Goal: Task Accomplishment & Management: Complete application form

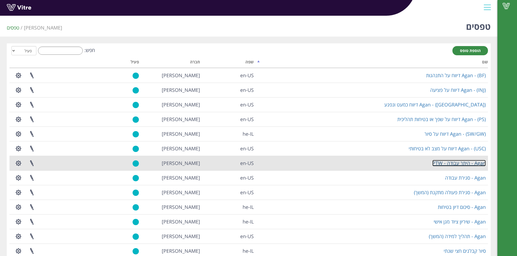
click at [453, 164] on link "Agan - היתר עבודה - PTW" at bounding box center [458, 163] width 53 height 7
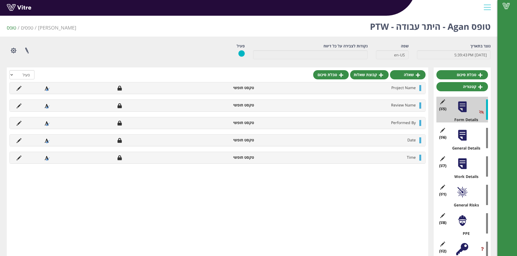
click at [463, 168] on div at bounding box center [462, 164] width 12 height 12
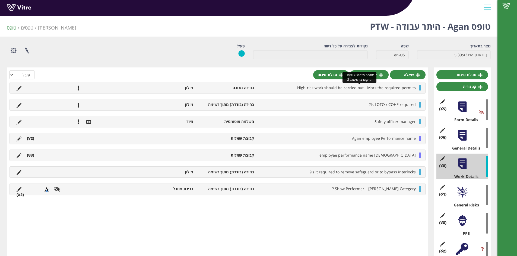
click at [323, 87] on span "High-risk work should be carried out - Mark the required permits" at bounding box center [356, 87] width 119 height 5
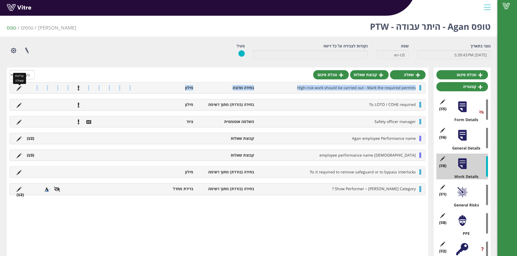
click at [21, 88] on icon at bounding box center [19, 88] width 5 height 5
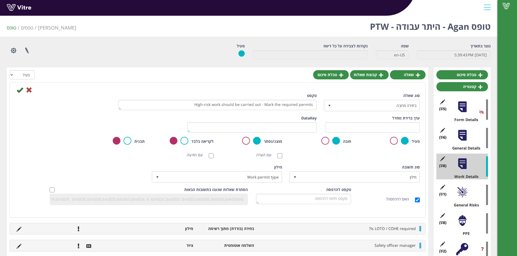
click at [32, 91] on div "ביטול" at bounding box center [217, 90] width 413 height 7
click at [31, 90] on icon at bounding box center [29, 90] width 7 height 7
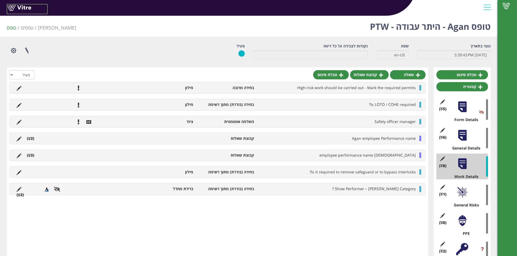
click at [22, 5] on link at bounding box center [27, 9] width 41 height 10
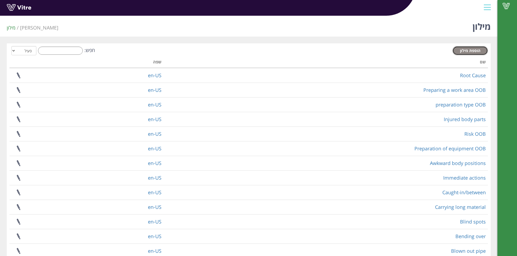
click at [462, 52] on span "הוספת מילון" at bounding box center [470, 50] width 20 height 5
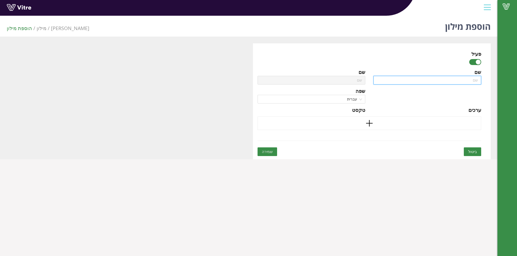
click at [425, 77] on input "text" at bounding box center [427, 80] width 108 height 9
click at [359, 97] on span "עברית" at bounding box center [311, 99] width 101 height 8
click at [401, 103] on div "שם שפה English ערכים" at bounding box center [427, 92] width 116 height 49
click at [355, 101] on span "עברית" at bounding box center [311, 99] width 101 height 8
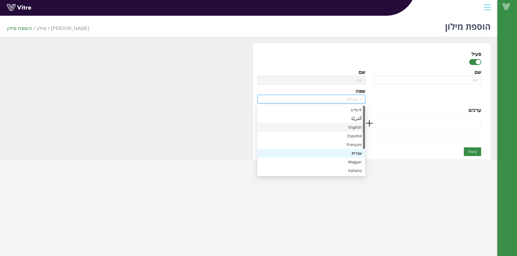
click at [346, 129] on div "English" at bounding box center [310, 128] width 101 height 6
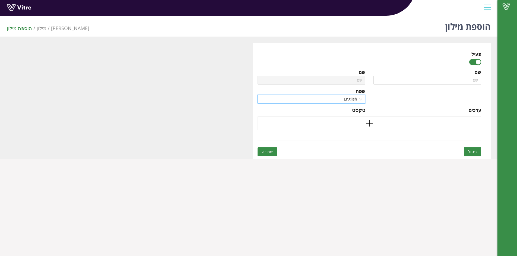
click at [352, 103] on span "English" at bounding box center [311, 99] width 101 height 8
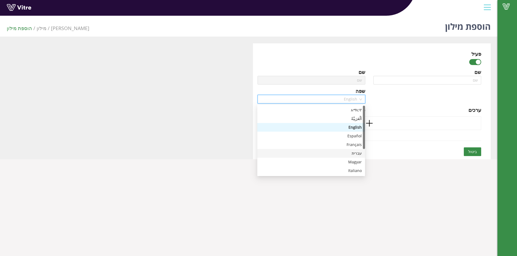
click at [344, 152] on div "עברית" at bounding box center [310, 154] width 101 height 6
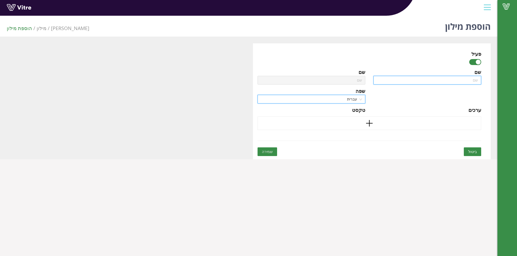
click at [431, 80] on input "text" at bounding box center [427, 80] width 108 height 9
paste input "hot work tool"
type input "hot work tool"
drag, startPoint x: 453, startPoint y: 80, endPoint x: 458, endPoint y: 80, distance: 4.9
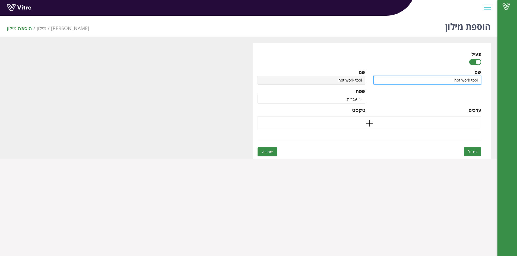
click at [458, 80] on input "hot work tool" at bounding box center [427, 80] width 108 height 9
click at [456, 80] on input "hot work tool" at bounding box center [427, 80] width 108 height 9
type input "Hwork tool"
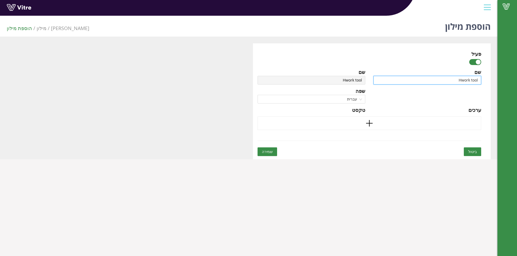
type input "HOwork tool"
type input "HOTwork tool"
type input "HOT work tool"
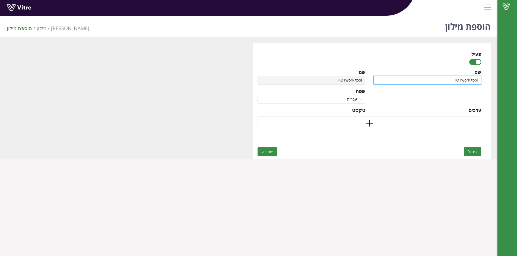
type input "HOT work tool"
type input "HOT ork tool"
type input "HOT Work tool"
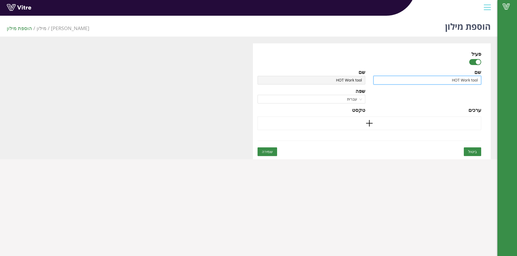
type input "HOT Work toolד"
type input "HOT Work tool"
type input "HOT Work tool s"
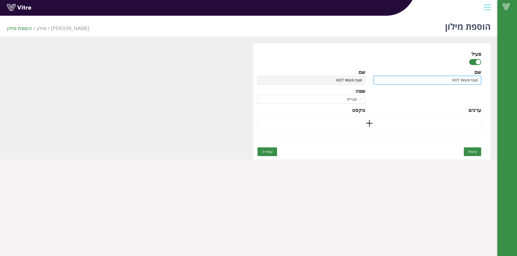
type input "HOT Work tool s"
type input "HOT Work tool"
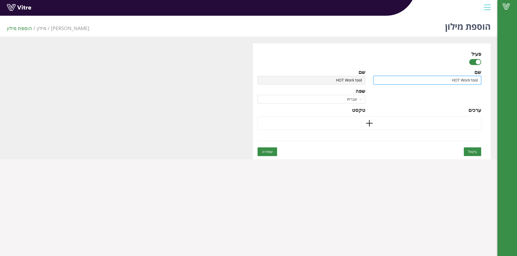
type input "HOT Work tools"
type input "HOT Work tool"
type input "HOT Work tools"
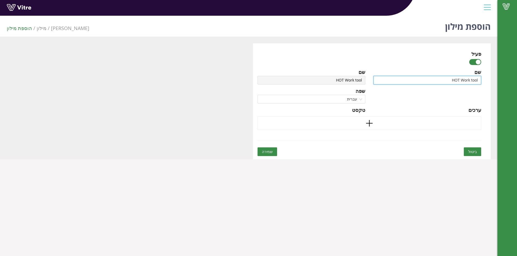
type input "HOT Work tools"
drag, startPoint x: 447, startPoint y: 83, endPoint x: 457, endPoint y: 82, distance: 9.5
click at [457, 82] on input "HOT Work tools" at bounding box center [427, 80] width 108 height 9
type input "H Work tools"
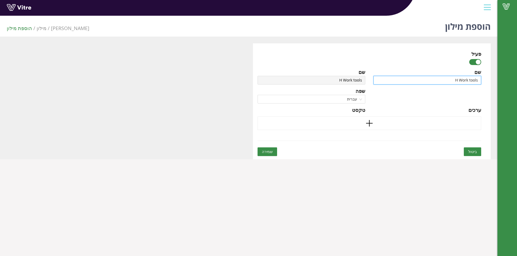
type input "Ho Work tools"
type input "Hot Work tools"
click at [470, 81] on input "Hot Work tools" at bounding box center [427, 80] width 108 height 9
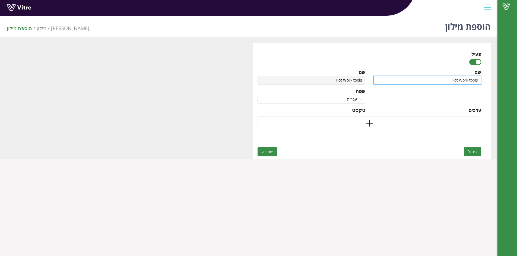
type input "Hot Work Tools"
click at [368, 126] on icon "plus" at bounding box center [369, 123] width 8 height 8
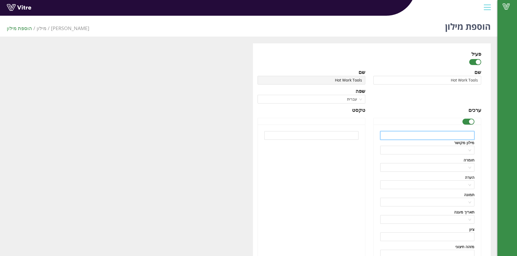
click at [420, 133] on input "text" at bounding box center [427, 135] width 94 height 9
paste input "Reciprocating saw"
type input "Reciprocating saw"
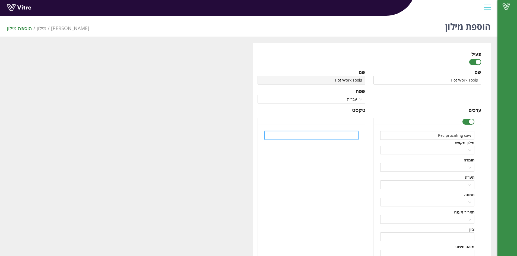
click at [337, 136] on input "text" at bounding box center [311, 135] width 94 height 9
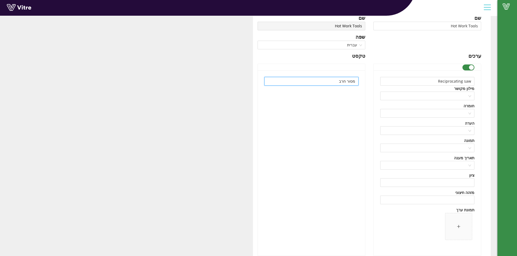
scroll to position [101, 0]
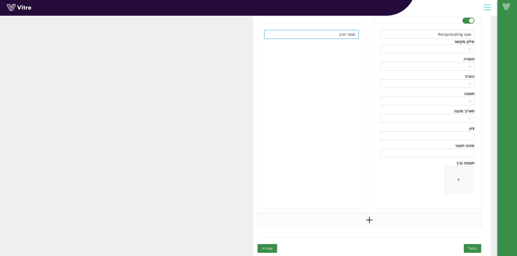
type input "מסור חרב"
click at [367, 221] on icon "plus" at bounding box center [369, 220] width 8 height 8
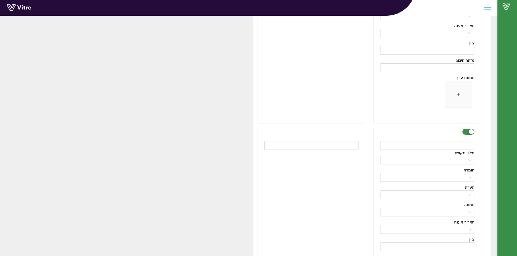
scroll to position [155, 0]
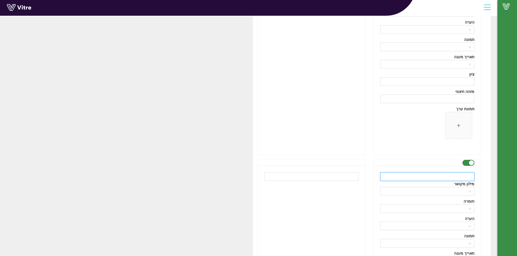
click at [416, 178] on input "text" at bounding box center [427, 177] width 94 height 9
paste input "Argon welding"
type input "Argon welding"
click at [342, 178] on input "text" at bounding box center [311, 177] width 94 height 9
paste input "ריתוך ארגון"
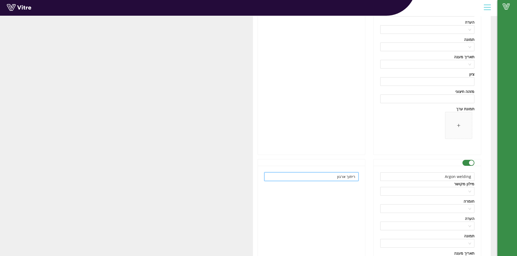
drag, startPoint x: 354, startPoint y: 177, endPoint x: 360, endPoint y: 177, distance: 5.7
click at [360, 177] on div "ריתוך ארגון" at bounding box center [311, 259] width 107 height 186
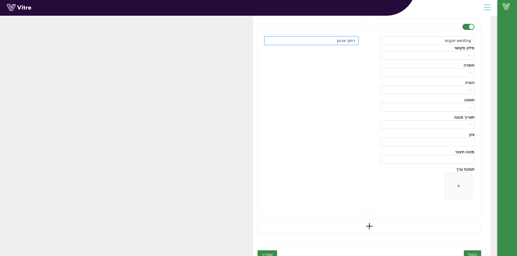
scroll to position [298, 0]
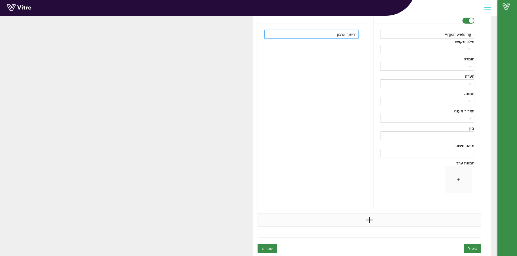
type input "ריתוך ארגון"
click at [369, 220] on icon "plus" at bounding box center [369, 220] width 1 height 7
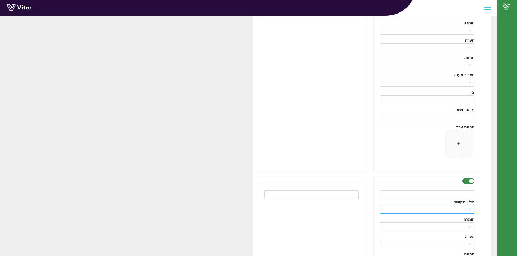
scroll to position [379, 0]
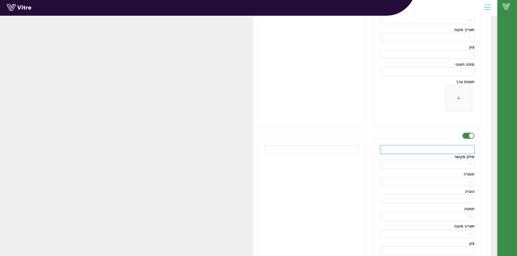
click at [427, 149] on input "text" at bounding box center [427, 149] width 94 height 9
paste input "Plasma welding"
type input "Plasma welding"
click at [313, 151] on input "text" at bounding box center [311, 149] width 94 height 9
paste input "ריתוך פלזמה"
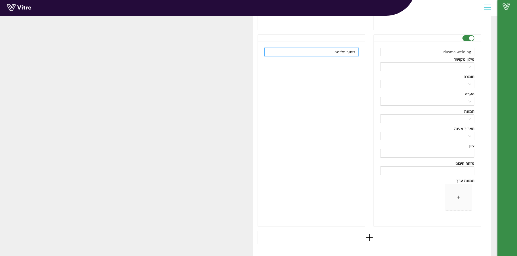
scroll to position [495, 0]
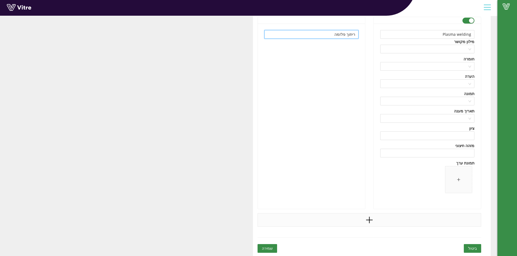
type input "ריתוך פלזמה"
click at [366, 219] on icon "plus" at bounding box center [369, 220] width 8 height 8
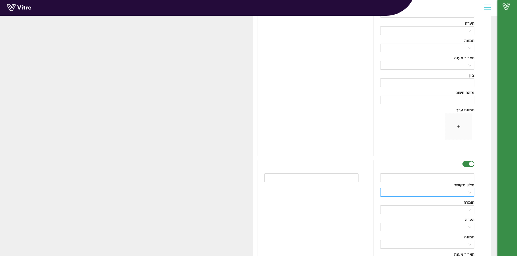
scroll to position [549, 0]
click at [443, 176] on input "text" at bounding box center [427, 177] width 94 height 9
paste input "Electrode welding"
type input "Electrode welding"
click at [339, 180] on input "text" at bounding box center [311, 177] width 94 height 9
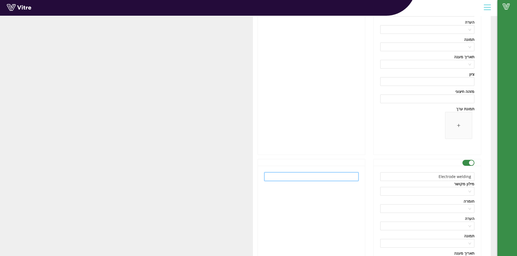
paste input "ריתוך אלקטרודה"
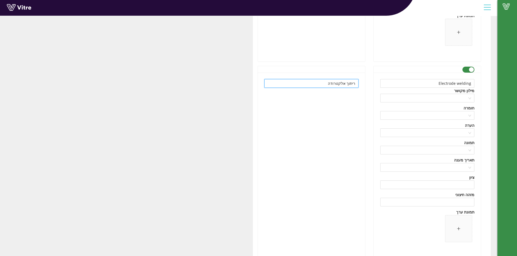
scroll to position [684, 0]
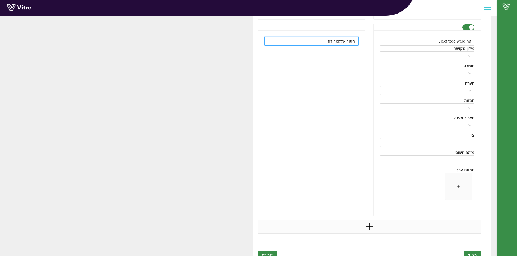
type input "ריתוך אלקטרודה"
click at [367, 228] on icon "plus" at bounding box center [369, 227] width 8 height 8
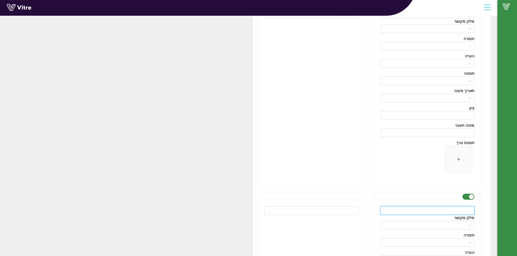
click at [407, 209] on input "text" at bounding box center [427, 210] width 94 height 9
paste input "grinding wheel"
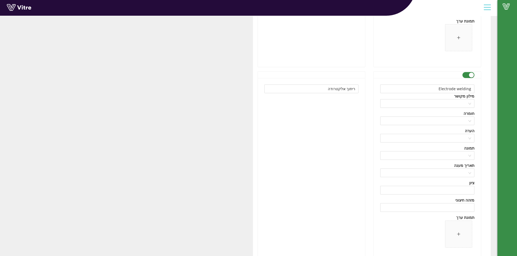
scroll to position [630, 0]
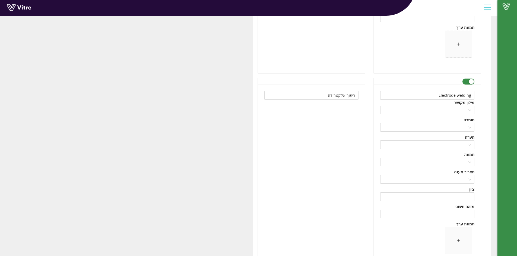
type input "grinding wheel"
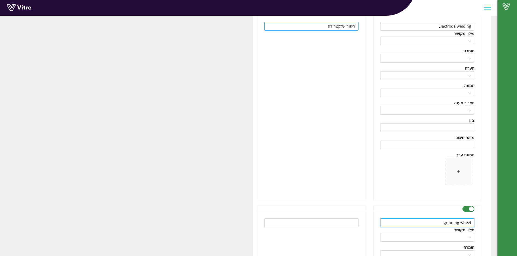
scroll to position [712, 0]
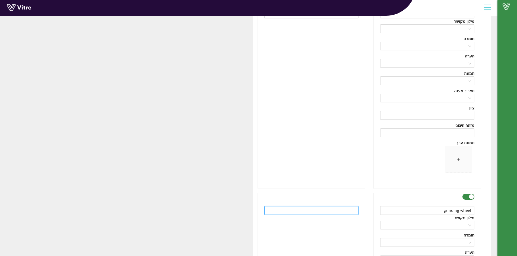
click at [295, 213] on input "text" at bounding box center [311, 210] width 94 height 9
paste input "משחזת זווית"
type input "דיסק חיתוך (משחזת זווית)"
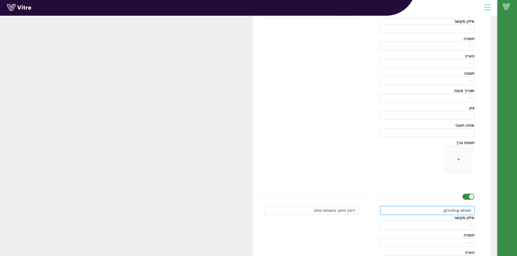
drag, startPoint x: 436, startPoint y: 210, endPoint x: 482, endPoint y: 208, distance: 46.5
paste input "angle grinder"
type input "angle grinder"
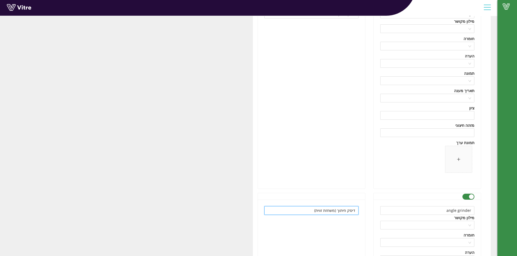
click at [308, 211] on input "דיסק חיתוך (משחזת זווית)" at bounding box center [311, 210] width 94 height 9
drag, startPoint x: 316, startPoint y: 211, endPoint x: 357, endPoint y: 210, distance: 41.3
click at [357, 210] on input "דיסק חיתוך (משחזת זווית) משחזת זווית (דיסק חיתוך)" at bounding box center [311, 210] width 94 height 9
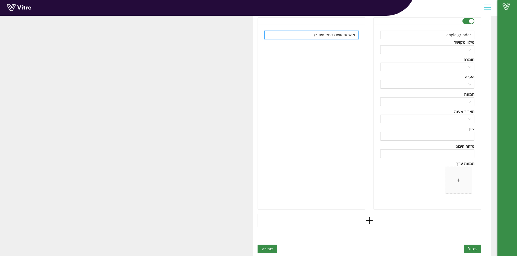
scroll to position [888, 0]
type input "משחזת זווית (דיסק חיתוך)"
click at [368, 220] on icon "plus" at bounding box center [369, 220] width 8 height 8
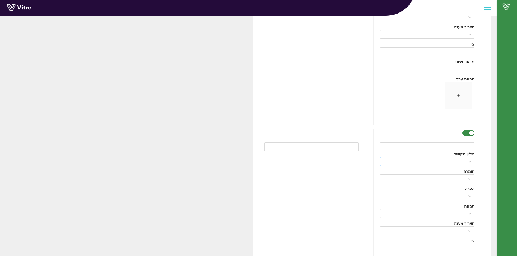
scroll to position [996, 0]
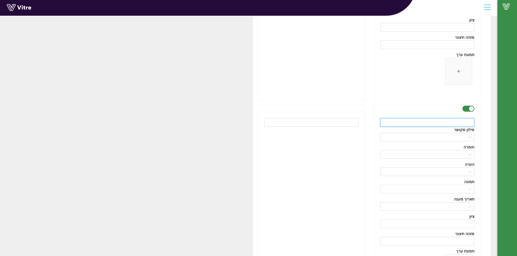
click at [427, 121] on input "text" at bounding box center [427, 122] width 94 height 9
paste input "Gas torch"
type input "Gas torch"
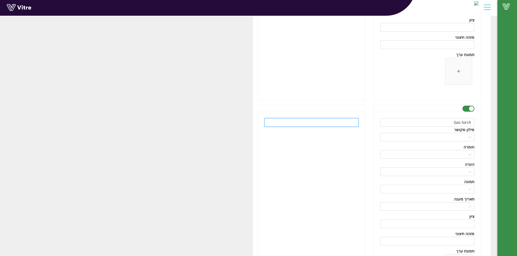
click at [321, 121] on input "text" at bounding box center [311, 122] width 94 height 9
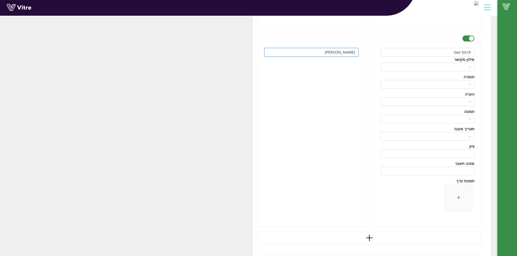
scroll to position [1085, 0]
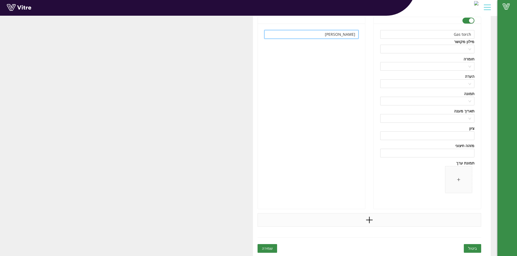
type input "ברנר"
click at [370, 220] on icon "plus" at bounding box center [369, 220] width 8 height 8
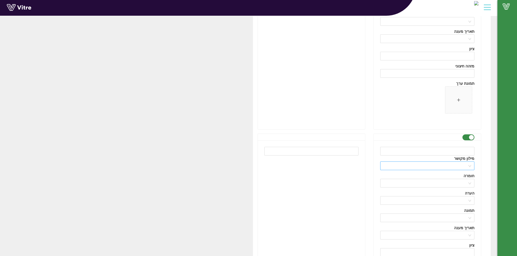
scroll to position [1166, 0]
click at [454, 149] on input "text" at bounding box center [427, 149] width 94 height 9
paste input "Hot Air Blower"
type input "Hot Air Blower"
click at [329, 152] on input "text" at bounding box center [311, 149] width 94 height 9
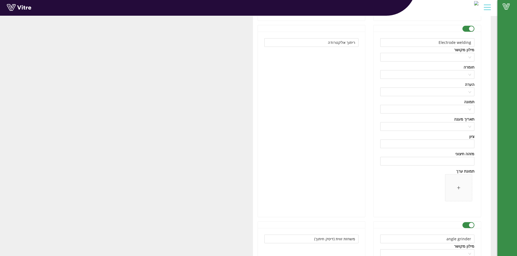
scroll to position [1281, 0]
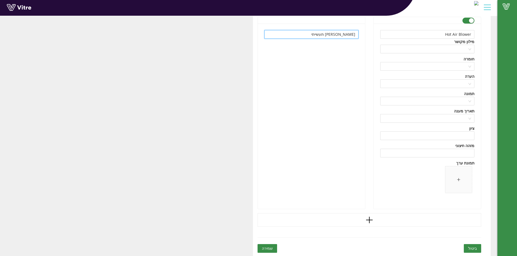
type input "פן תעשייתי"
click at [265, 249] on span "שמירה" at bounding box center [267, 249] width 11 height 6
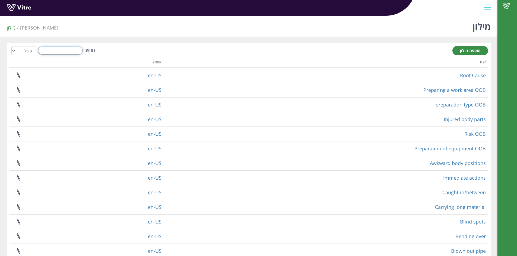
click at [76, 54] on input "חפש:" at bounding box center [60, 51] width 45 height 8
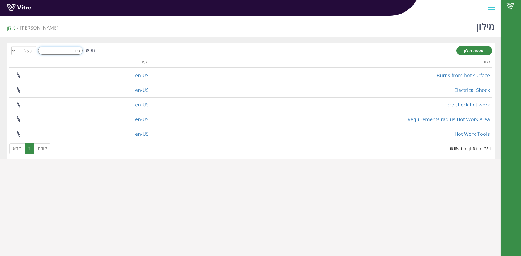
type input "H"
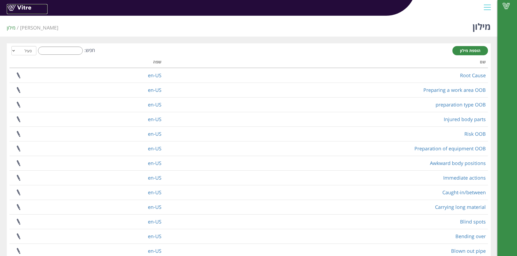
click at [23, 9] on link at bounding box center [27, 9] width 41 height 10
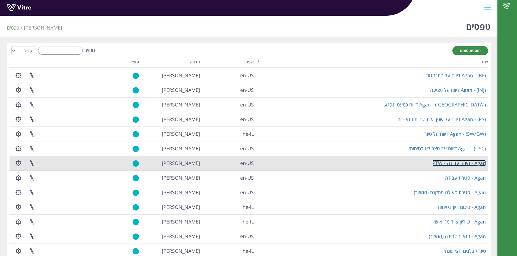
click at [438, 163] on link "Agan - היתר עבודה - PTW" at bounding box center [458, 163] width 53 height 7
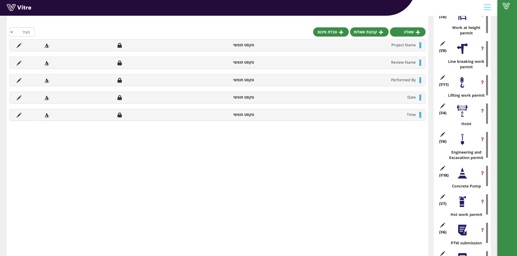
scroll to position [353, 0]
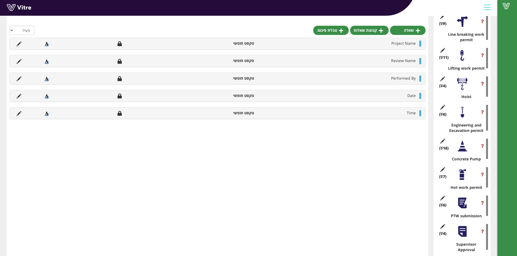
click at [463, 176] on div at bounding box center [462, 175] width 12 height 12
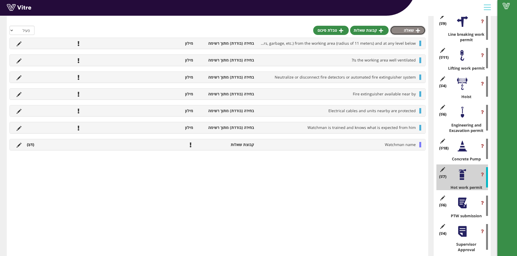
click at [411, 29] on link "שאלה" at bounding box center [408, 30] width 36 height 9
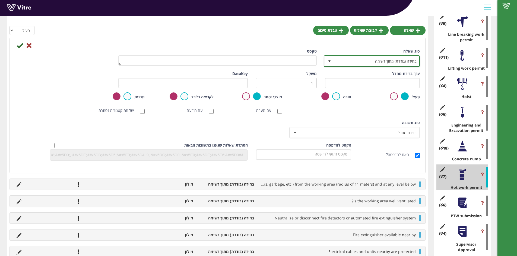
click at [406, 62] on span "בחירה (בודדת) מתוך רשימה" at bounding box center [376, 61] width 85 height 10
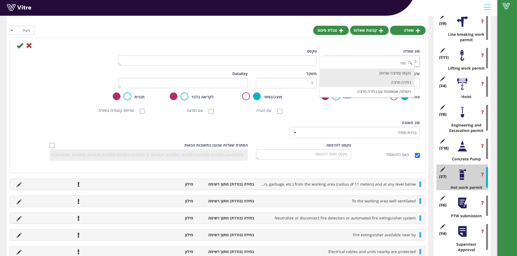
click at [391, 81] on li "בחירה מרובה" at bounding box center [367, 82] width 94 height 9
type input "מרו"
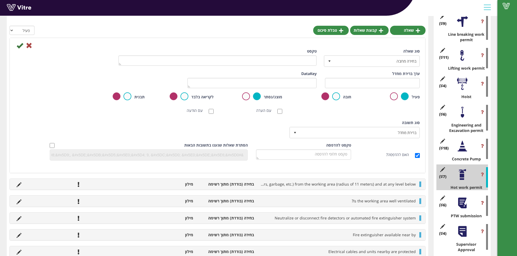
click at [286, 67] on div "טקסט" at bounding box center [217, 59] width 206 height 21
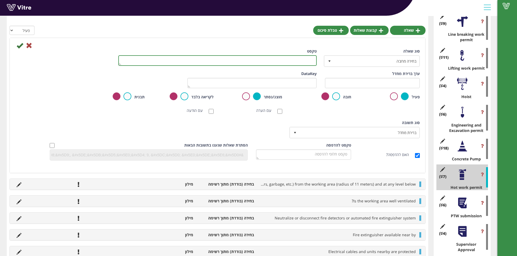
click at [286, 63] on textarea "טקסט" at bounding box center [217, 60] width 198 height 11
paste textarea "Which hot work tool will be used during the task"
type textarea "Which hot work tool will be used during the task?"
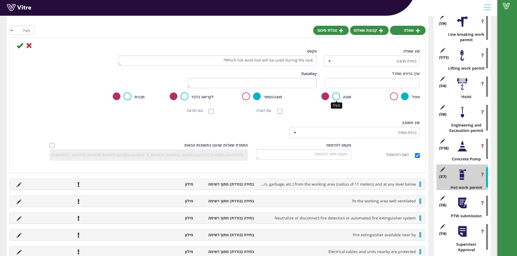
click at [336, 95] on label at bounding box center [336, 97] width 8 height 8
click at [0, 0] on input "radio" at bounding box center [0, 0] width 0 height 0
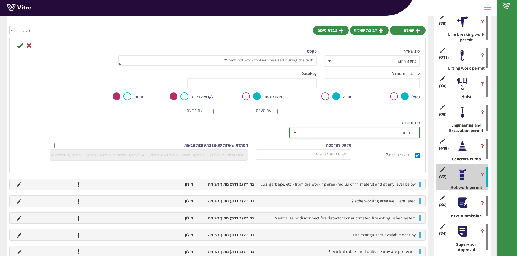
click at [344, 132] on span "ברירת מחדל" at bounding box center [360, 133] width 120 height 10
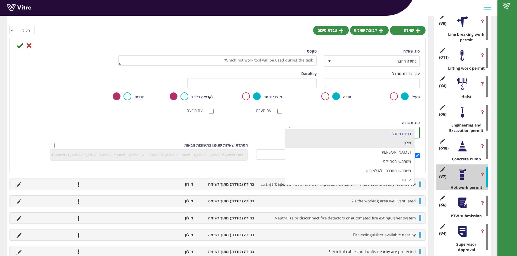
click at [359, 142] on li "מילון" at bounding box center [349, 143] width 129 height 9
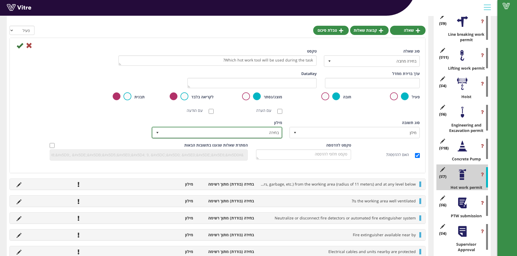
click at [243, 134] on span "בחירה" at bounding box center [222, 133] width 120 height 10
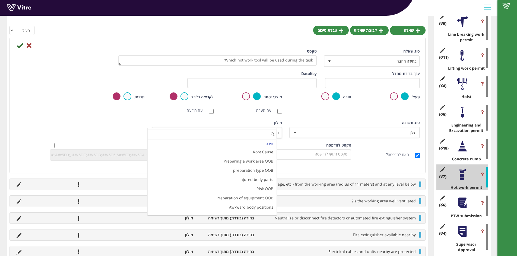
type input "י"
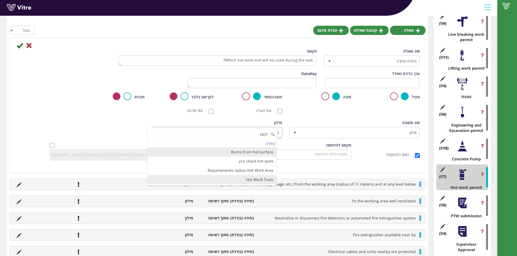
click at [260, 179] on li "Hot Work Tools" at bounding box center [212, 179] width 129 height 9
type input "HOT"
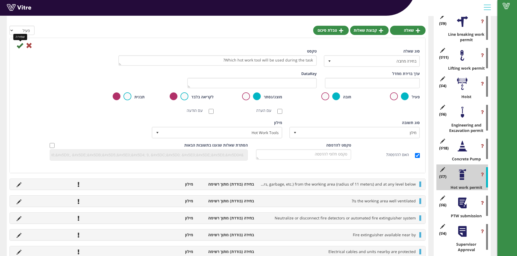
click at [18, 46] on icon at bounding box center [20, 45] width 7 height 7
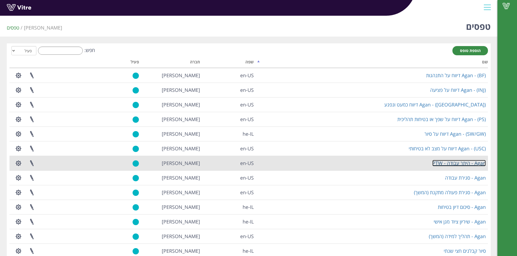
click at [455, 165] on link "Agan - היתר עבודה - PTW" at bounding box center [458, 163] width 53 height 7
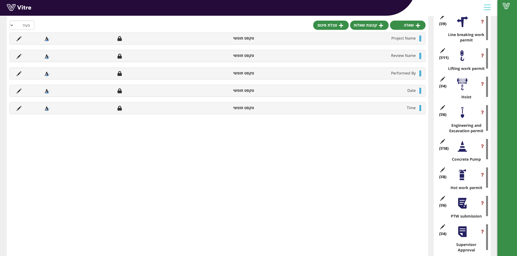
scroll to position [353, 0]
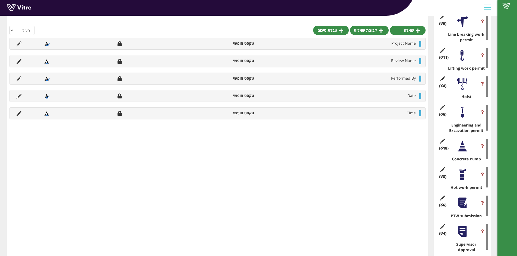
click at [463, 177] on div at bounding box center [462, 175] width 12 height 12
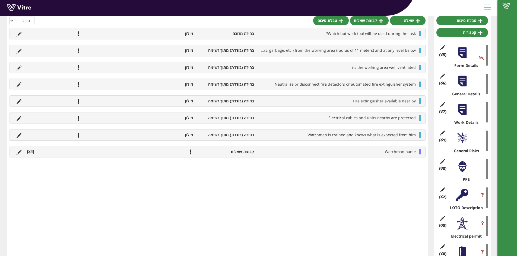
scroll to position [0, 0]
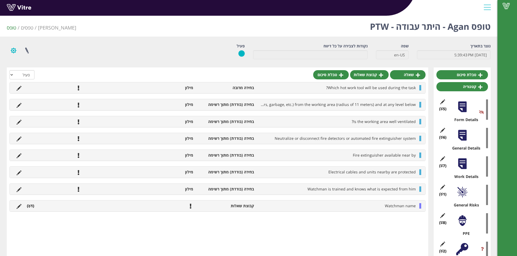
click at [15, 52] on button "button" at bounding box center [14, 50] width 14 height 14
click at [39, 92] on link "שפות נוספות" at bounding box center [28, 91] width 43 height 7
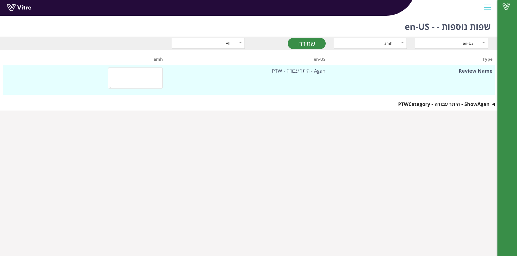
click at [381, 43] on div "amh" at bounding box center [365, 43] width 56 height 6
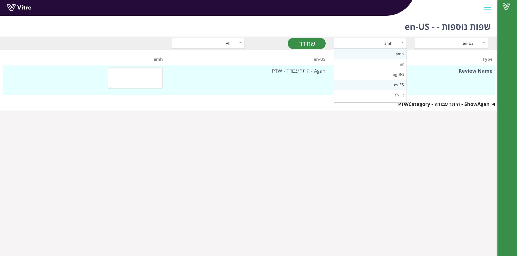
scroll to position [27, 0]
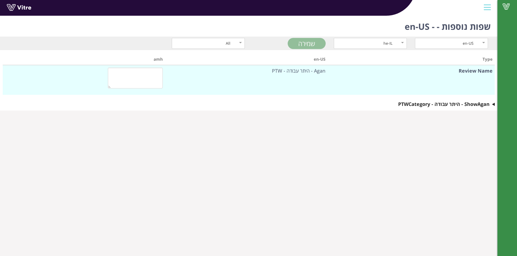
type textarea "היתר עבודה"
type textarea "פרטים כלליים"
type textarea "שם העבודה"
type textarea "מיקום מדוייק"
type textarea "תאריך העבודה"
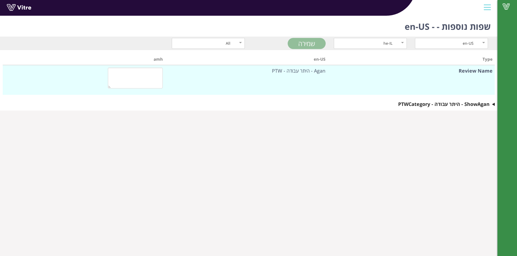
type textarea "מיקום"
type textarea "?מי מבצעי העבודה (יש להזין שם חברה קבלנית במידה ומבוצע על ידי קבלן משנה)"
type textarea "מבוצע ע"י קבלן חיצוני (לא עובד אדמה)"
type textarea "מבוצע ע"י עובד אדמה"
type textarea "שאלת קונפיגורציה לשליחת טופס לאישור"
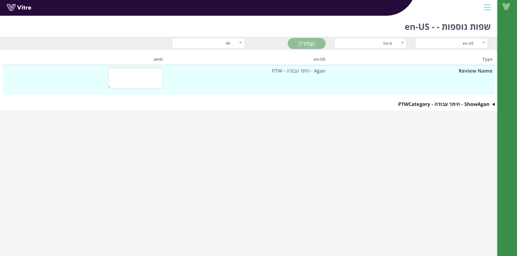
type textarea "כן"
type textarea "פרטי העבודה"
type textarea "שמות המבצעים - עובדי אגן"
type textarea "שמות המבצעים - קבלנים"
type textarea "ממונה בטיחות"
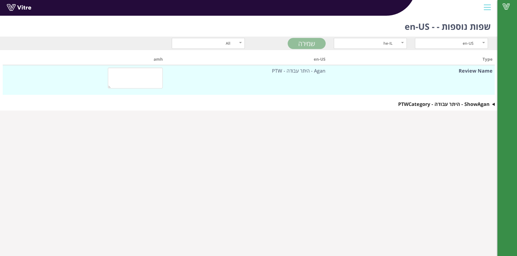
type textarea "עבודה בסיכון גבוה יש לבחור בהיתרים הנדרשים"
type textarea "שם המבצע - עובד אגן"
type textarea "האם נדרש נעילה ותיוג? LOTO"
type textarea "מספר עובד"
type textarea "האם נדרש להסיר מגן או לעקוף מנעולים?"
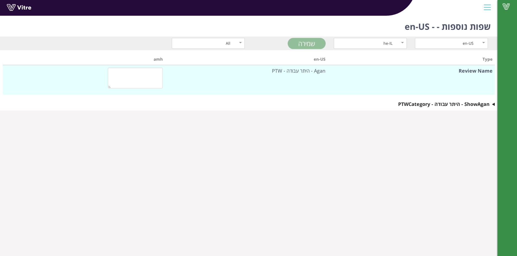
type textarea "שם המבצע - עובד קבלן"
type textarea "מספר ת.ז."
type textarea "שם חברת הקבלן"
type textarea "סיכונים כלליים"
type textarea "סיכונים - מה הסיכונים העיקריים בביצוע העבודה"
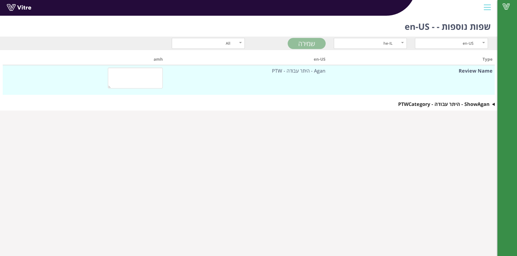
type textarea "הערות"
type textarea "בקרות לסיכון"
type textarea "סוג סיכון"
type textarea "ציוד מגן אישי"
type textarea "הגנת שמיעה"
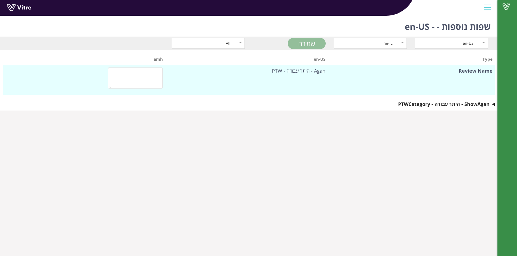
type textarea "הגנת גוף נוספת"
type textarea "שרוולים ארוכים נדרשים בכל כניסה לשטח תפעולי"
type textarea "נדרש"
type textarea "לא נדרש"
type textarea "האם נדרש ציוד מגן נוסף?"
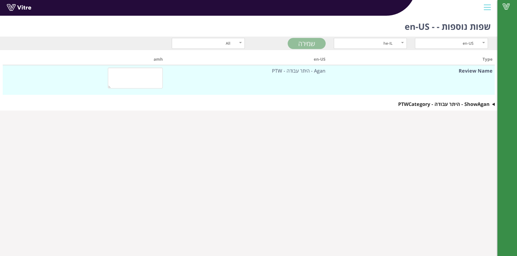
type textarea "כן"
type textarea "לא"
type textarea "הגנת נשימה"
type textarea "הגנת ראש"
type textarea "הגנת עיניים"
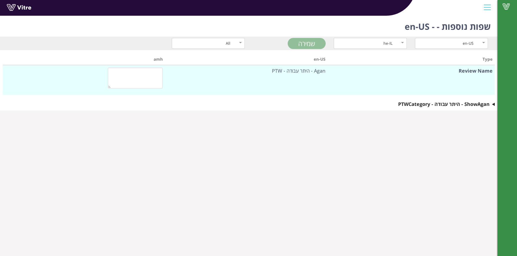
type textarea "ציוד מגן אישי"
type textarea "נעלי בטיחות הם חובה בכל כניסה לשטח תפעולי"
type textarea "הגנת ידיים"
type textarea "תאור נעילה ותיוג - LOTO (מה נדרש לנעול)"
type textarea "תאור הנעילה ותיוג על מה מבוצע LOTO"
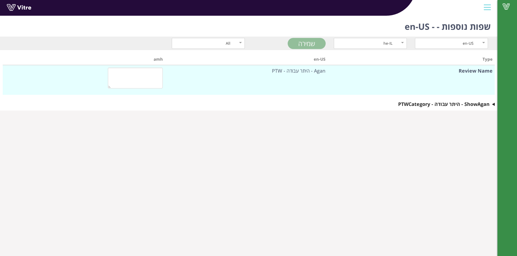
type textarea "חשמל, מכני, צנרת וברזים"
type textarea "האם נדרש ניתוק ע"י שני חשמלאים?"
type textarea "עבודת חשמל מסוכנת"
type textarea "עבודה על\ב מתח חי"
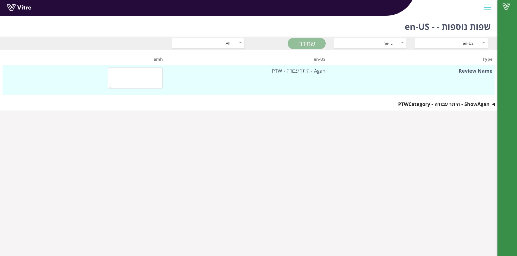
type textarea "עבודה על מערכות מתח גובה"
type textarea "כל מקורות המתח זוהו כולל סוללות, מצברים, כבלים ומערכות אל-פסק"
type textarea "אזור העבודה מסומן וחסום לאנשים לא מורשים"
type textarea "לכל העובדים יש רישיון חשמל מותאם למתח במערכת"
type textarea "כל הציוד וכלי העבודה במצב תקין ומותאמים למתח העבודה"
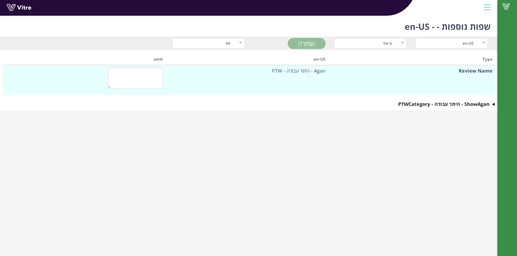
type textarea "כניסה לחלל מוקף"
type textarea "הצופה נמצא ליד הפתח כל זמן שיש [PERSON_NAME] בתוך החלל המוקף"
type textarea "כלל הציוד הסובב מזוהה ומנותק"
type textarea "כן"
type textarea "לא"
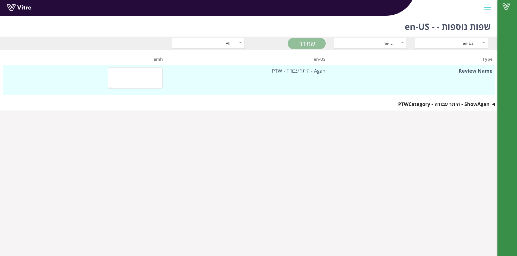
type textarea "כל החומרים המסוכנים, והספקות אחרות כולל ונטים הנכנסים לחלל המוקף מנותקים או נעו…"
type textarea "- החלל המוקף מאוורור היטב הספקה של אוויר צח במידת האפשר"
type textarea "כן"
type textarea "לא"
type textarea "צוות חילוץ \ חירום זמין"
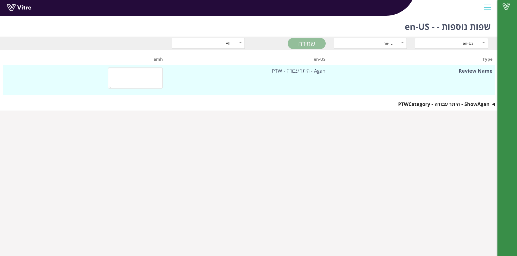
type textarea "שם הצופה"
type textarea "כל העובדים קיבלו תדריך בטיחות לעובדה בחלל מוקף"
type textarea "החלל המוקף נקי ובטוח לכניסה"
type textarea "כן"
type textarea "לא"
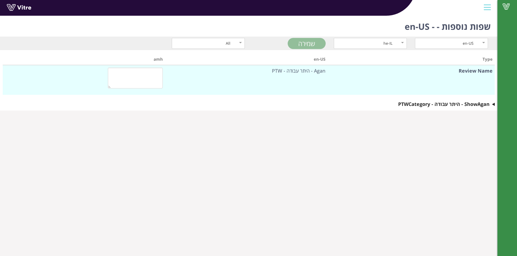
type textarea "כמות הארה (תאורה) מספקת במקום העובדה"
type textarea "עבודה בגובה"
type textarea "עובד מוסמך לעבודה בגובה"
type textarea "עבודה בגובה"
type textarea "ציוד זמני (של קבלנים)"
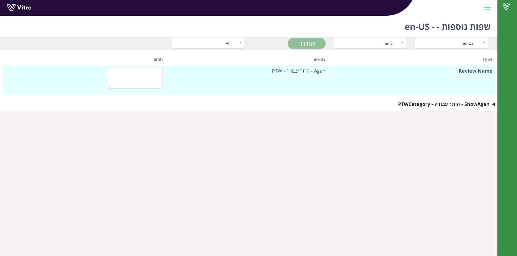
type textarea "צופה"
type textarea "ציוד לעבודה בגובה"
type textarea "הערות נוספות"
type textarea "בקרות בטיחות נדרשות"
type textarea "נקודת עיגון זוהו, נבדקו והם תקינות לשימוש"
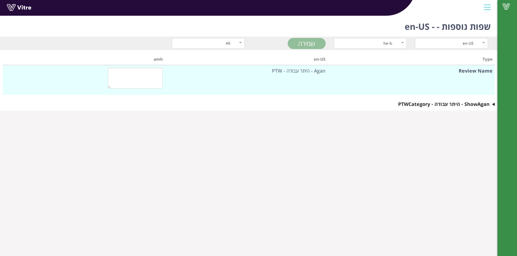
type textarea "שם הצופה"
type textarea "ציוד מגן אישי לעבודה בגובה"
type textarea "בחר ציוד נדרש"
type textarea "שם העובד - אגן"
type textarea "הדרישות עבור עבודה בגובה"
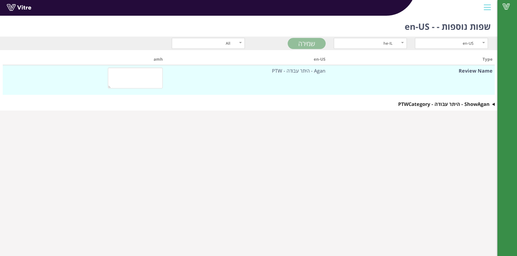
type textarea "סוג העבודה בגובה"
type textarea "מזהה הציוד או מספר סידורי"
type textarea "סוג הציוד"
type textarea "שם העובד - קבלן"
type textarea "פתיחת קווים"
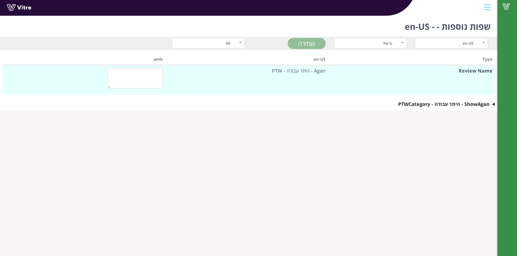
type textarea "האם כל קווי ההספקה זוהו וסומנו בצורה ברורה"
type textarea "אזור העבודה מסומן וחסום לאנשים בלתי מורשים"
type textarea "בוצע נעילה ותיוג לכל הקווי ההספקה שסומנו"
type textarea "התנאים להחזרת הקו לפעולה ברורים"
type textarea "במקרה של שפך או דליפה יש חומרי ספיחה זמינים"
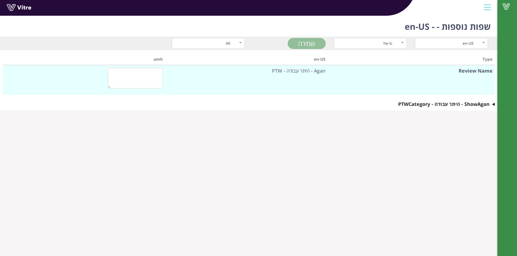
type textarea "אנרגיה שיורית או שאריות חומר הוסרו (הקוים נקיים ללא שאריות)"
type textarea "נדרשת ערכת דיפוטרין בשטח העבודה"
type textarea "צופה עבור פתיחה ראשונית של קו כימיקלים: · במידה והקו מנוקז ושטוף – נציג מטעם המ…"
type textarea "שם הצופה"
type textarea "עבודת הנפה"
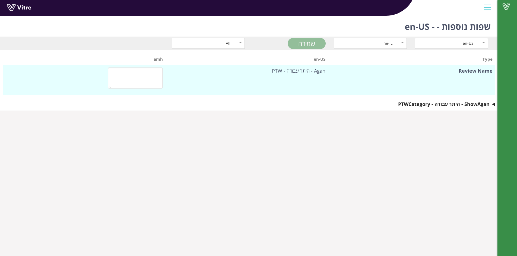
type textarea "קיימת תוכנית הנפה (משקלים ומרחקים)"
type textarea "מפעיל המנוף בעל רשיונות מתאימים"
type textarea "כל הציוד והאביזרים מתאימים לסוג ולמשקל המטען"
type textarea "כל הציוד ואביזרים נבדקו והם מתאימים למשקלים"
type textarea "תנאי מזג האוויר מתאימים לעבודת הנפה זו"
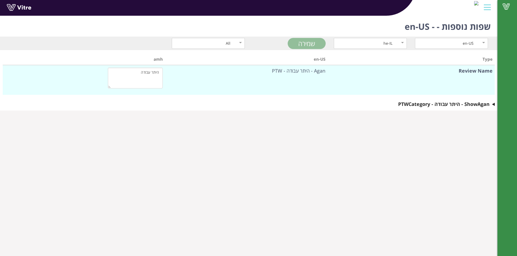
type textarea "השטח מתחת לאזור ההנפה חסום ומשולט"
type textarea "חתימת מנופאי"
type textarea "lore ipsu dolor, sita consec adip elits doeius tempo in utla etdol. ma aliqu en…"
type textarea "חתימת מנהל הנפה"
type textarea "שם [PERSON_NAME]"
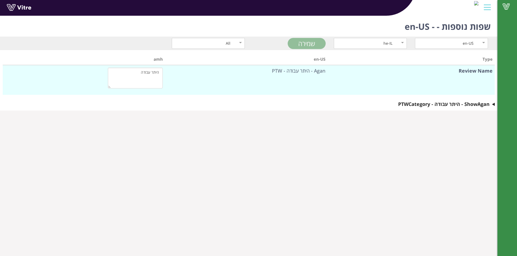
type textarea "שם מנהל ההנפה"
type textarea "כננת"
type textarea "האם הכננת תואמת לעומס המורם?"
type textarea "האם קיים תסקיר בתוקף לכננת?"
type textarea "האם קיים תסקיר בתוקף לאביזרי ההרמה?"
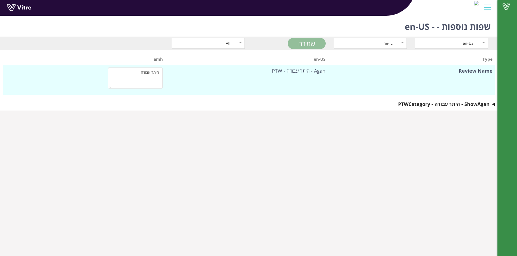
type textarea "האם בדקת את נקודת העיגון והיא נמצאה מתאימה?"
type textarea "עבודת הנדסה וחפירה"
type textarea "אזור העבודה מסומן וחסום לאנשים לא מורשים"
type textarea "כל התשתיות התת קרקעיות זוהו בעזרת מפות\תרשימים"
type textarea "אם החפירה היא מעל ל 1.5 מטר נדרשים דיפונים"
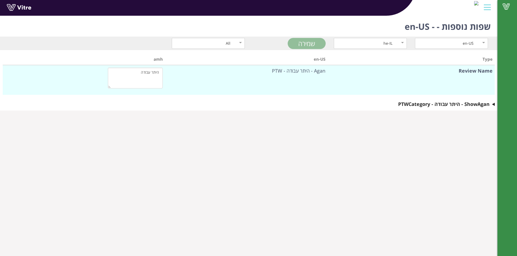
type textarea "האם יש תוכנית חירום לניתוק של מקורות אנרגיה ותשתיות למקרה הצורך"
type textarea "אם החפירה היא מעל ל 2 מטר נדרש היתר נוסף לעבודה בגובה"
type textarea "האם נדרש להשתמש במשאבת בטון?"
type textarea "משאבת בטון"
type textarea "האם קיים רישיון C1, רישיון רכב וביטוח בתוקף?"
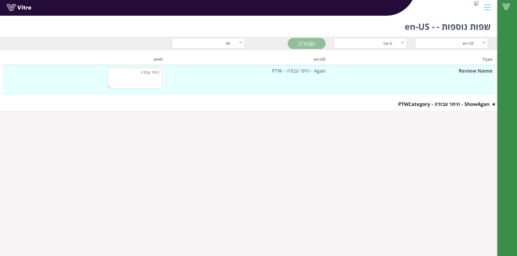
type textarea "האם המפעיל קיבל הדרכה בדבר הפעלתה הנכונה והבטיחותית של משאבת הבטון בשנה האחרונה?"
type textarea "האם קיבל ממנהל העבודה את המקום בו יש למקם את המשאבה?"
type textarea "האם מערכות המשאבה תקינות? האם נבדק טרם הפעלת המשאבה? (כולל בדיקת תפקוד בקרים וא…"
type textarea "האם המייצבים פתוחים כנדרש ומיוצבים על הקרקע לפי הוראות יצרן?"
type textarea "האם מייצבי המשאבה מרוחקים משיפוע קרקע או חפירה?"
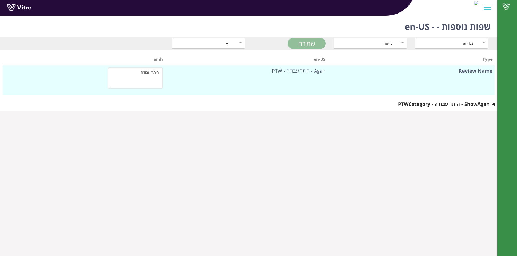
type textarea "יש לוודא טרם תחילת העבודה כי משאבת הבטון על כל חלקיה לא תמצא בתחום סכנה מחשמל (…"
type textarea "האם הגישה לאיזור העבודה מתאימה לממדי המשאבה ומיקום המשאבה מאפשר הצבה נכונה ומתא…"
type textarea "יוודא כי טווח המשאבה מאפשר גישה אל הנקודה הרחוקה ביותר ביציקת הבטון וישנה גישה …"
type textarea "האם צריך להציב אתת מוסמך? (במקרים בהן המפעיל לא יהיה מסוגל לראות את הקצה המזרים…"
type textarea "האם קיימת חפירה העולה על עומק של 4 מטר? אם כן וקיים צורך למקם את משאבת הבטון בק…"
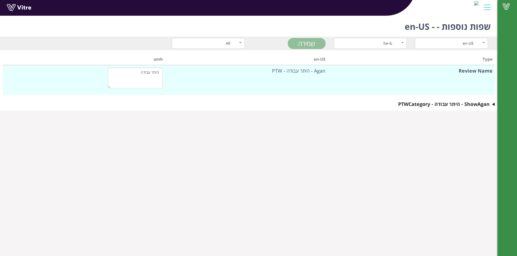
type textarea "האם המייצבים נפרשו באופן נכון בהתאם להוראות היצרן? האם הקרקע יציבה וכי יש לה את…"
type textarea "האם מונה משגיח למשימה היציקה שתפקידיו מפורטים מטה?"
type textarea "האם כלל העובדים המעורבים בתהליך היציקה קיבלו תדריך טרם הפעלת המשאבה? האם הם מוד…"
type textarea "בדיקות לפני תחילת עבודה באחריות מפעיל המשאבה"
type textarea "בדיקות לפני תחילת עבודה באחריות מנהל עבודה"
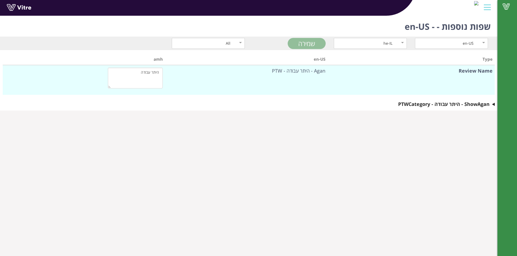
type textarea "הנחיות למשגיח משימת היציקה למנוע הימצאותם של אנשים בקרבת המשאבה באופן שיסכן את …"
type textarea "חתימת מפעיל משאבת הבטון"
type textarea "עבודה חמה"
type textarea "שם הצופה"
type textarea "האם אזור העבודה מאוורור היטב"
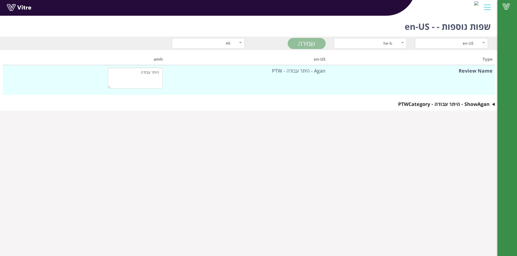
type textarea "האם האזור נקי מחומרים דליקים (נוזלים, אבקות,פסולת וכו') ברדיוס של 11 מטר לפחות …"
type textarea "מטף כיבוי אש זמין בקרבת מקום"
type textarea "כבלים וציוד חשמלי בקרבת מקום מוגנים"
type textarea "צופה אש מודרך ויודע מה מצופה ממנו"
type textarea "ניטרול או ניתוק של מערכות גילוי או כיבוי אש"
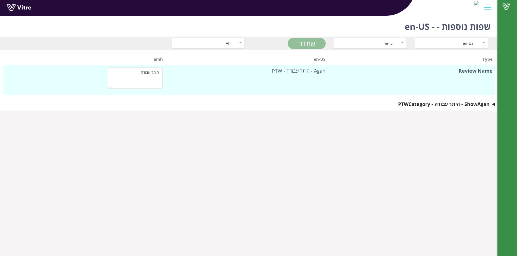
type textarea "שם מלא"
type textarea "הגשת היתר עבודה"
type textarea "שם מבקש היתר העבודה"
type textarea "חתימת מבקש היתר העבודה"
type textarea "כל המידע בבקשה למעלה נכון ומתאים לעבודה המתוכננת"
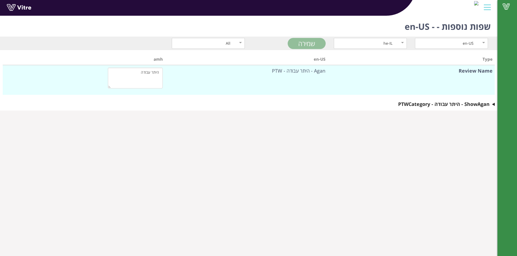
type textarea "האם בדקת את אזור העבודה? האם זיהית בודאות את מה שצריך לבצע?"
type textarea "האם נדרש אישור מפקח?"
type textarea "בחר מפקח"
type textarea "אישור מפקח"
type textarea "שם המפקח"
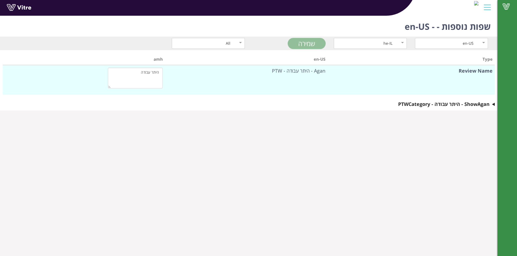
type textarea "האם היתר העבודה מאושר?"
type textarea "הערות"
type textarea "חתימה"
type textarea "נעילה ותיוג"
type textarea "חתימה"
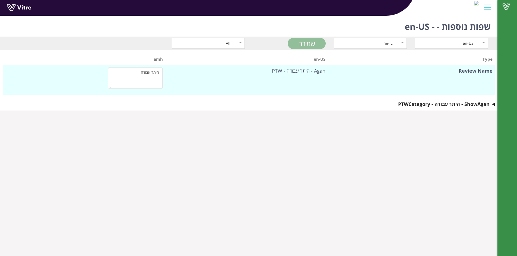
type textarea "האם כל נעילות בוצעו"
type textarea "שם מבצע הנעילה ותיוג LOTO"
type textarea "הערות"
type textarea "נעילה ותיוג חשמלאי נוסף"
type textarea "חתימה"
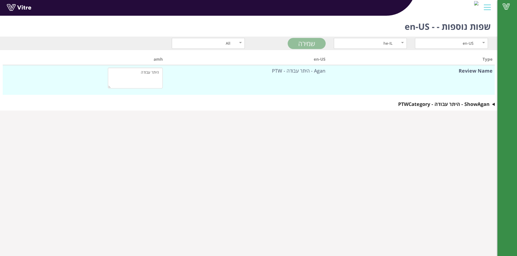
type textarea "האם כל נעילות בוצעו"
type textarea "שם מבצע הנעילה ותיוג LOTO"
type textarea "הערות"
type textarea "אישור מנהל משמרת"
type textarea "האם ההיתר מאושר?"
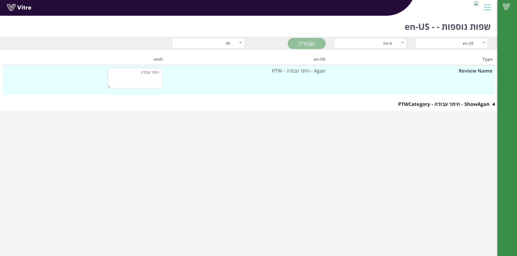
type textarea "מאושר"
type textarea "לא מאושר"
type textarea "הערות נוספות"
type textarea "מנהל משמרת"
type textarea "אישור מנהל מתקן"
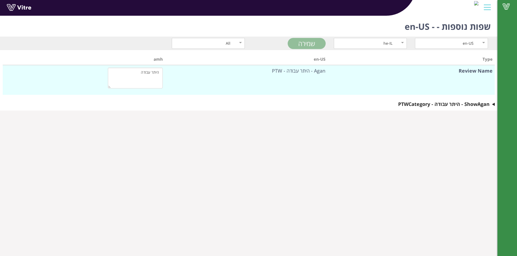
type textarea "האם ההיתר מאושר?"
type textarea "מאושר"
type textarea "לא מאושר"
type textarea "הערות נוספות"
type textarea "מנהל מתקן"
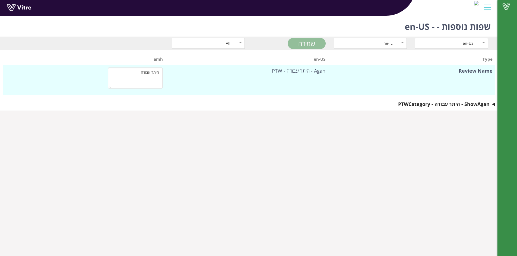
type textarea "נדרש מאשר נוסף"
type textarea "כן"
type textarea "לא"
type textarea "שם המאשר הנוסף"
type textarea "אישור מנהל נוסף"
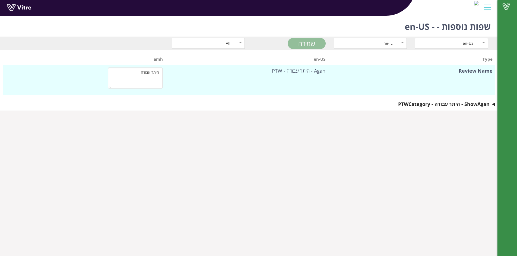
type textarea "שם מאשר נוסף"
type textarea "האם היתר מאושר?"
type textarea "כן"
type textarea "לא"
type textarea "הערות נוספות"
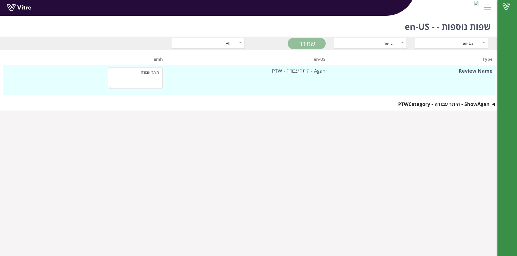
type textarea "בדיקת גזים ע"י איש בטיחות"
type textarea "רמת החמצן באוויר"
type textarea "רמת הרעילות"
type textarea "רמת ה LEL (נפיצות)"
type textarea "האם נדרשת בדיקת גזים"
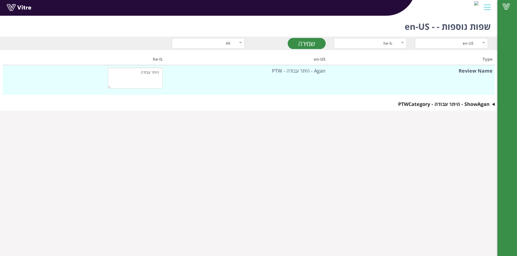
click at [493, 103] on summary "Show Agan - היתר עבודה - PTW Category" at bounding box center [249, 104] width 492 height 8
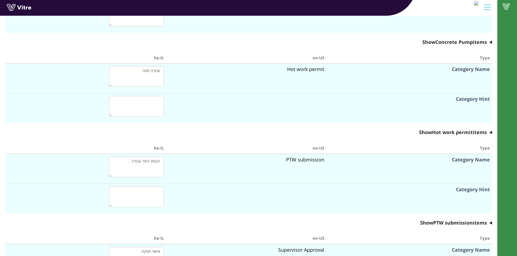
scroll to position [1329, 0]
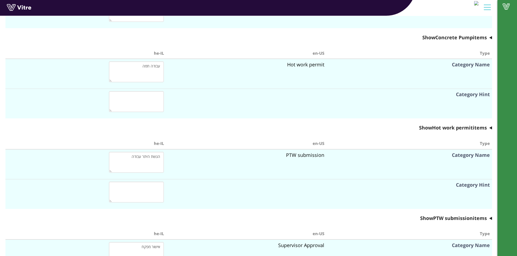
click at [490, 129] on summary "Show Hot work permit items" at bounding box center [248, 128] width 486 height 8
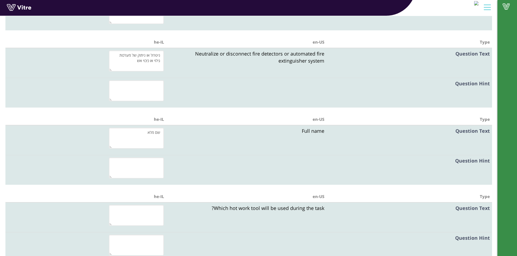
scroll to position [1899, 0]
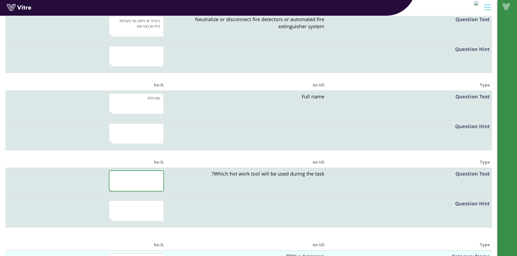
click at [151, 185] on textarea at bounding box center [136, 181] width 55 height 21
paste textarea "איזה כלי עבודה חמה ישמש במהלך ביצוע המשימה"
click at [125, 175] on textarea "איזה כלי עבודה חמה ישמש במהלך ביצוע המשימה" at bounding box center [136, 181] width 55 height 21
drag, startPoint x: 137, startPoint y: 183, endPoint x: 148, endPoint y: 183, distance: 11.1
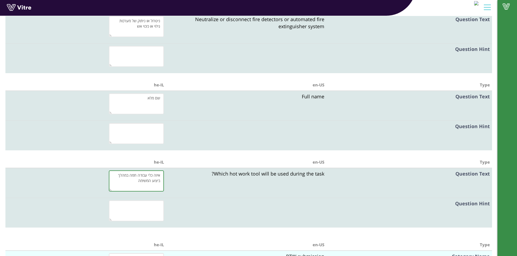
click at [148, 183] on textarea "איזה כלי עבודה חמה במהלך ביצוע המשימה" at bounding box center [136, 181] width 55 height 21
drag, startPoint x: 129, startPoint y: 176, endPoint x: 137, endPoint y: 175, distance: 7.7
click at [137, 175] on textarea "איזה כלי עבודה חמה במהלך ביצוע העבודה" at bounding box center [136, 181] width 55 height 21
click at [129, 180] on textarea "איזה כלי עבודה חמה במהלך ביצוע העבודה" at bounding box center [136, 181] width 55 height 21
drag, startPoint x: 129, startPoint y: 176, endPoint x: 136, endPoint y: 177, distance: 7.3
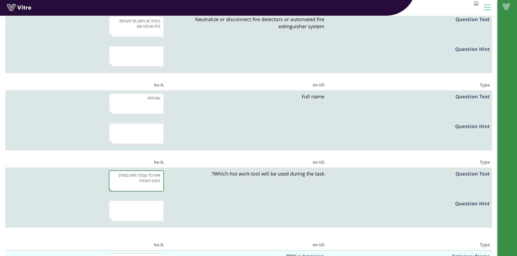
click at [130, 176] on textarea "איזה כלי עבודה חמה במהלך ביצוע העבודה" at bounding box center [136, 181] width 55 height 21
drag, startPoint x: 148, startPoint y: 180, endPoint x: 174, endPoint y: 184, distance: 26.5
click at [174, 184] on tr "Question Text Which hot work tool will be used during the task? איזה כלי עבודה …" at bounding box center [248, 183] width 486 height 30
drag, startPoint x: 137, startPoint y: 181, endPoint x: 165, endPoint y: 174, distance: 29.5
click at [165, 174] on td "איזה כלי עבודה חמה נדרש לביצוע העבודה" at bounding box center [85, 183] width 161 height 30
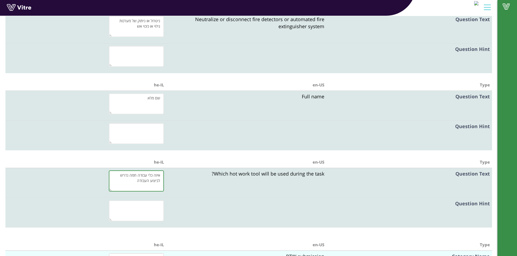
click at [132, 181] on textarea "איזה כלי עבודה חמה נדרש לביצוע העבודה" at bounding box center [136, 181] width 55 height 21
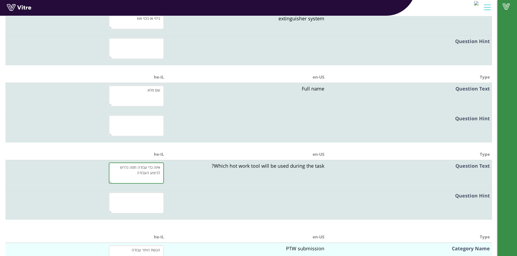
scroll to position [1926, 0]
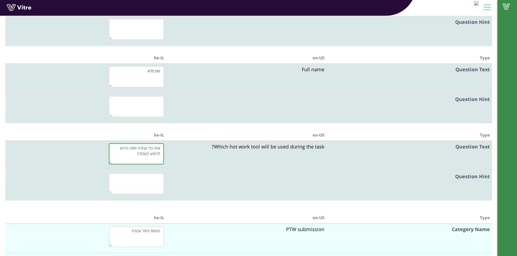
drag, startPoint x: 133, startPoint y: 153, endPoint x: 168, endPoint y: 147, distance: 36.0
click at [168, 147] on tr "Question Text Which hot work tool will be used during the task? איזה כלי עבודה …" at bounding box center [248, 156] width 486 height 30
click at [148, 156] on textarea "איזה כלי עבודה חמה נדרש לביצוע העבודה" at bounding box center [136, 154] width 55 height 21
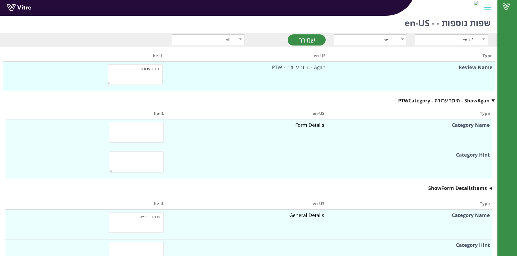
scroll to position [0, 0]
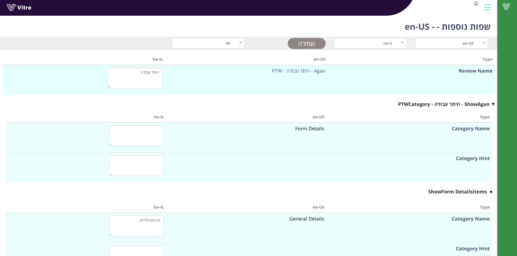
click at [302, 41] on link "שמירה" at bounding box center [307, 43] width 38 height 11
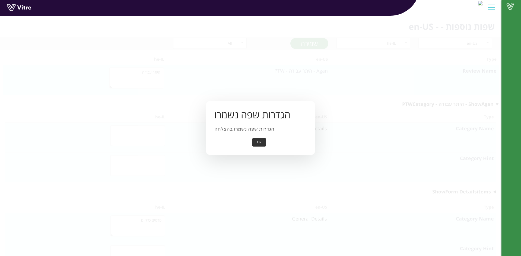
click at [257, 139] on button "Ok" at bounding box center [259, 142] width 14 height 8
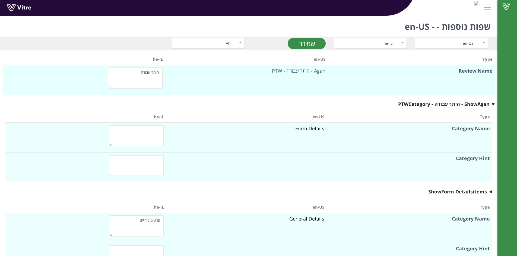
click at [23, 7] on link at bounding box center [27, 9] width 41 height 10
